Goal: Task Accomplishment & Management: Complete application form

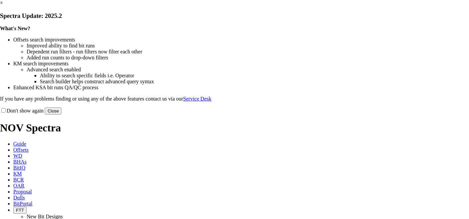
select select "field"
select select "location"
select select "province"
drag, startPoint x: 358, startPoint y: 173, endPoint x: 371, endPoint y: 178, distance: 13.9
click at [358, 114] on div "Don't show again Close" at bounding box center [234, 110] width 469 height 7
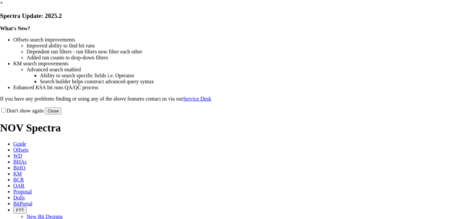
click at [61, 114] on button "Close" at bounding box center [53, 110] width 17 height 7
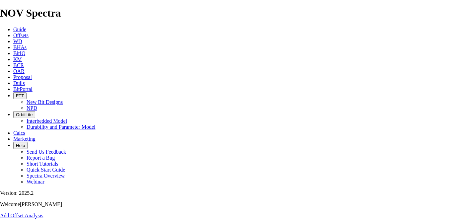
scroll to position [74, 0]
type input "HZ [PERSON_NAME] 06-26-071-07W6 (5 [PERSON_NAME]) Rev1"
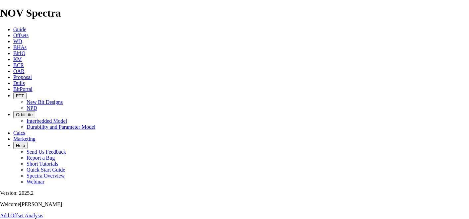
type input "[DATE]"
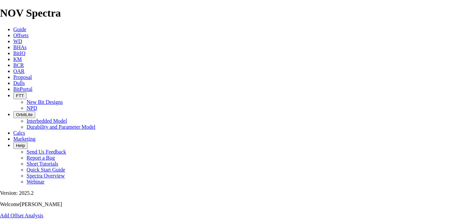
scroll to position [295, 0]
drag, startPoint x: 144, startPoint y: 118, endPoint x: 137, endPoint y: 118, distance: 7.0
type input "TK63-H2"
drag, startPoint x: 168, startPoint y: 118, endPoint x: 157, endPoint y: 117, distance: 11.0
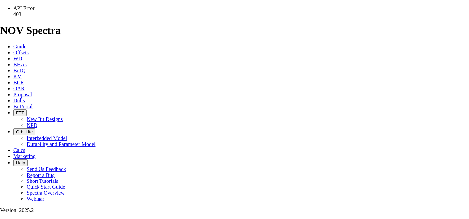
type input "6617"
drag, startPoint x: 205, startPoint y: 118, endPoint x: 200, endPoint y: 118, distance: 5.0
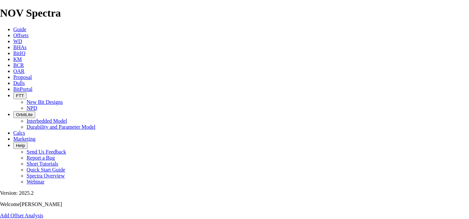
drag, startPoint x: 198, startPoint y: 118, endPoint x: 184, endPoint y: 118, distance: 13.6
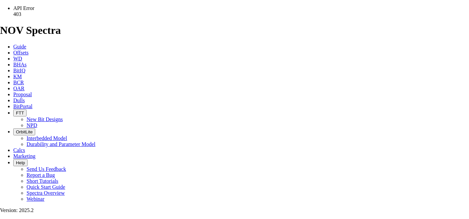
type input "6042"
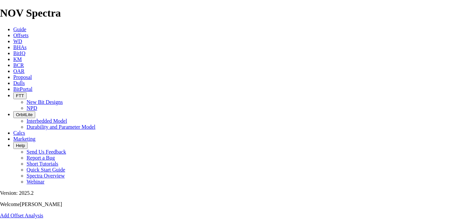
drag, startPoint x: 144, startPoint y: 118, endPoint x: 137, endPoint y: 118, distance: 6.6
drag, startPoint x: 144, startPoint y: 120, endPoint x: 131, endPoint y: 119, distance: 13.6
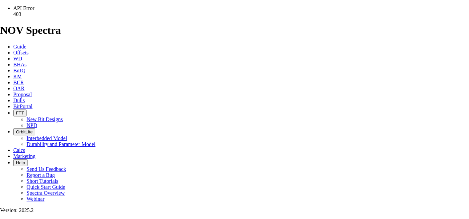
type input "TKE63-AM1"
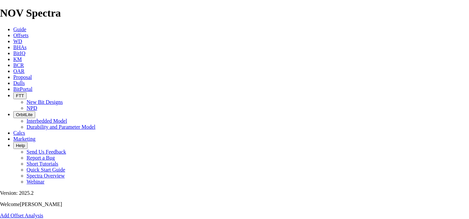
drag, startPoint x: 167, startPoint y: 117, endPoint x: 158, endPoint y: 118, distance: 9.4
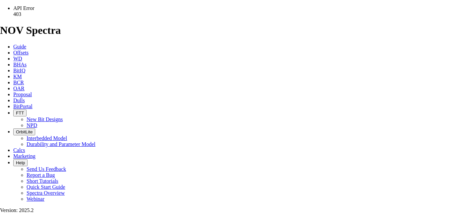
type input "2421"
drag, startPoint x: 202, startPoint y: 120, endPoint x: 180, endPoint y: 120, distance: 21.9
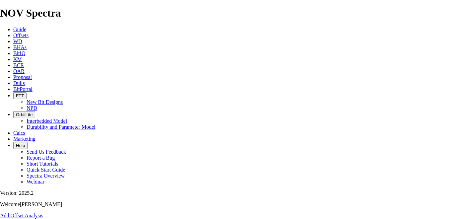
type input "184"
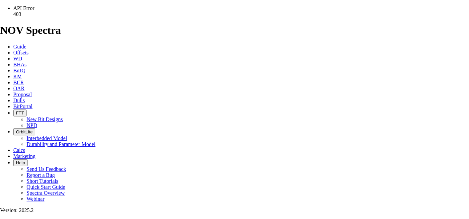
drag, startPoint x: 222, startPoint y: 118, endPoint x: 201, endPoint y: 118, distance: 21.6
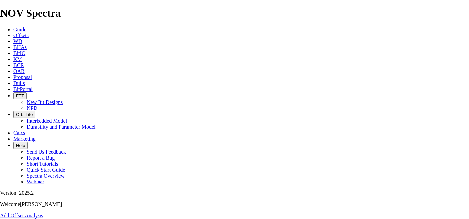
type input "24"
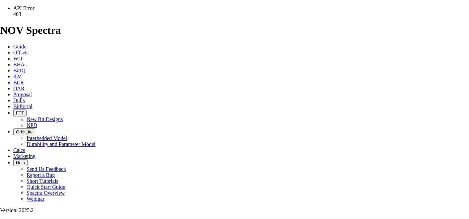
drag, startPoint x: 224, startPoint y: 121, endPoint x: 210, endPoint y: 120, distance: 14.3
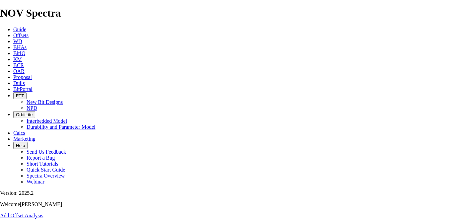
drag, startPoint x: 197, startPoint y: 116, endPoint x: 186, endPoint y: 120, distance: 12.2
type input "1846"
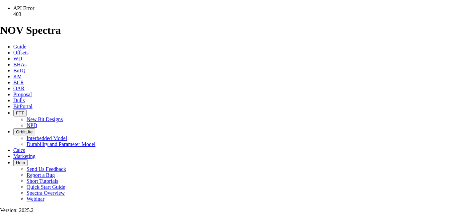
type input "3"
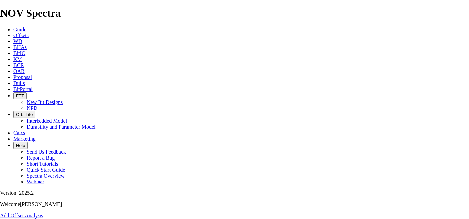
type input "3"
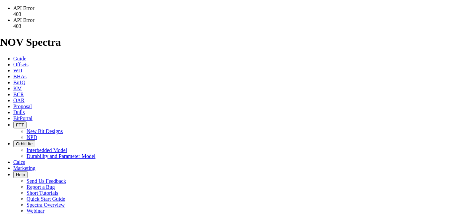
type input "48"
click at [239, 29] on div "API Error 403" at bounding box center [240, 23] width 455 height 12
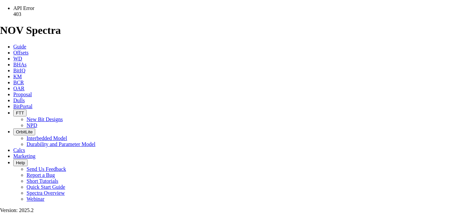
click at [34, 17] on span "API Error 403" at bounding box center [23, 11] width 21 height 12
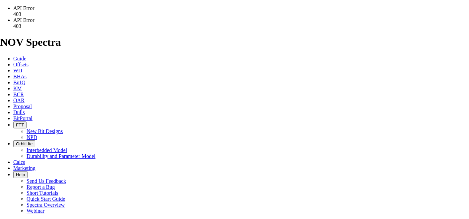
type input "38.5"
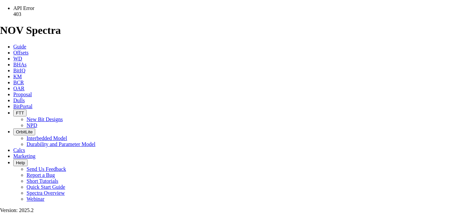
drag, startPoint x: 109, startPoint y: 136, endPoint x: 100, endPoint y: 136, distance: 9.6
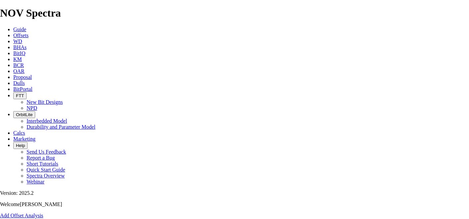
type input "158.8"
drag, startPoint x: 149, startPoint y: 135, endPoint x: 143, endPoint y: 136, distance: 5.3
drag, startPoint x: 141, startPoint y: 135, endPoint x: 137, endPoint y: 134, distance: 3.8
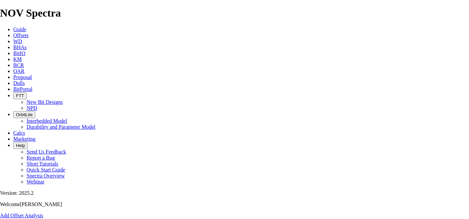
type input "TK63-U2"
drag, startPoint x: 196, startPoint y: 136, endPoint x: 175, endPoint y: 137, distance: 20.2
type input "66"
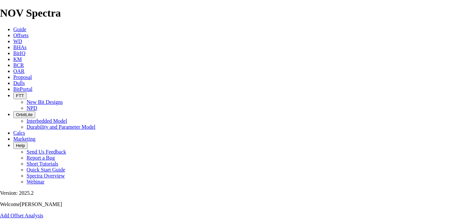
type input "6617"
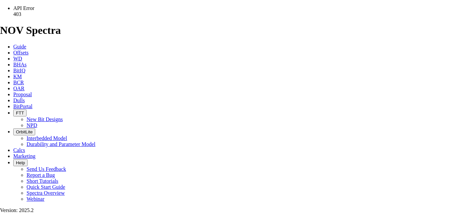
type input "4196"
type input "167"
type input "25.1"
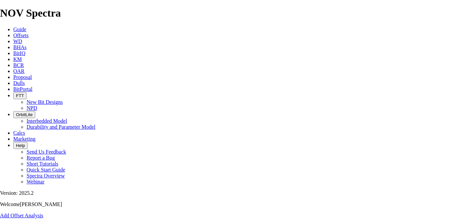
drag, startPoint x: 335, startPoint y: 136, endPoint x: 317, endPoint y: 135, distance: 17.3
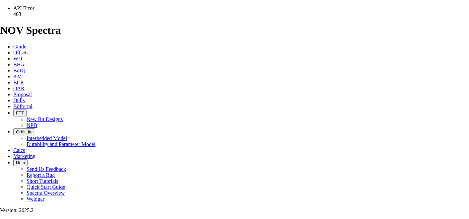
scroll to position [258, 0]
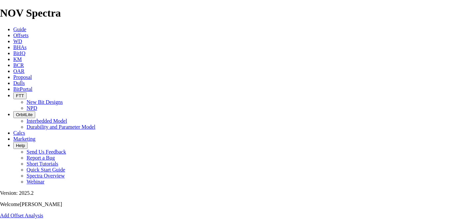
type input "18150"
type input "[DATE]"
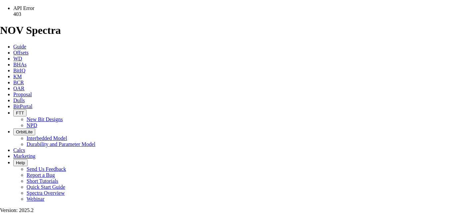
click at [242, 17] on div "API Error 403" at bounding box center [240, 11] width 455 height 12
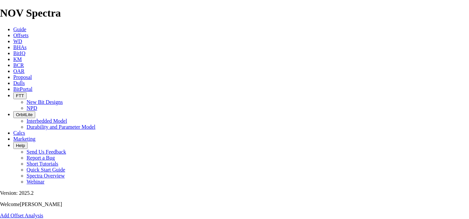
scroll to position [295, 0]
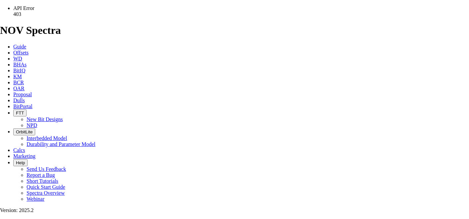
type textarea "A 171mm TK63-H2 WILL BE AVAILABLE FOR BUILD CONTINGENCY THE BIT RECOMMENDATIONS…"
click at [34, 17] on span "API Error 403" at bounding box center [23, 11] width 21 height 12
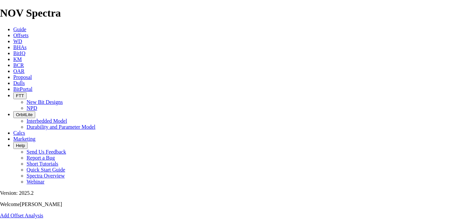
scroll to position [376, 0]
